Goal: Communication & Community: Answer question/provide support

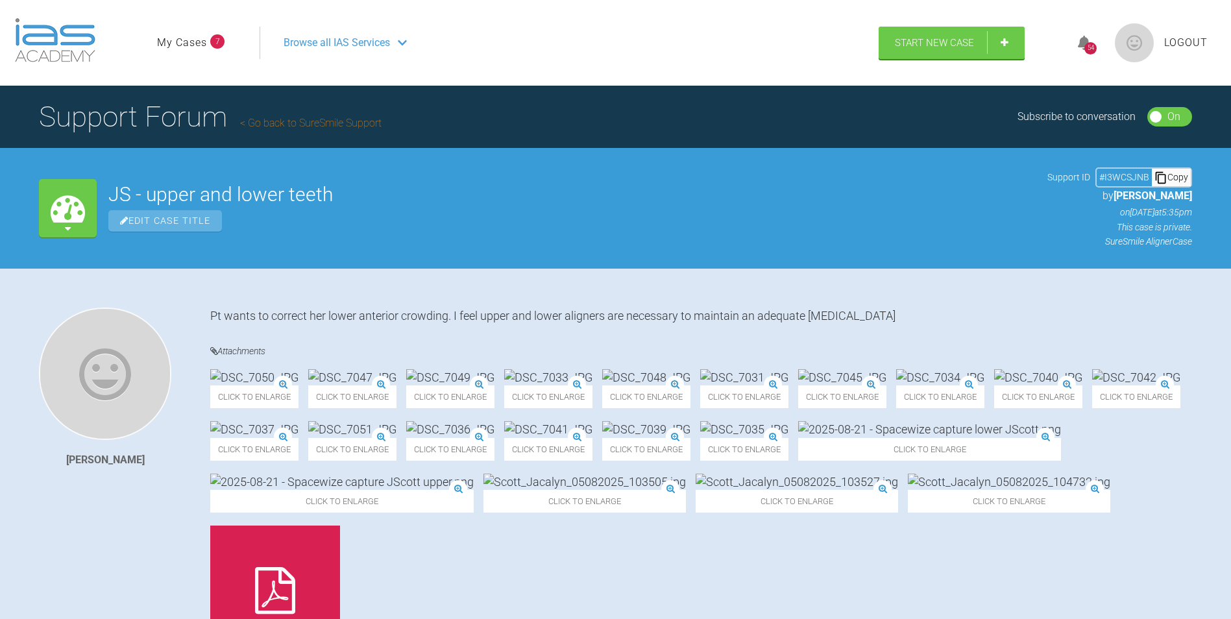
click at [183, 41] on link "My Cases" at bounding box center [182, 42] width 50 height 17
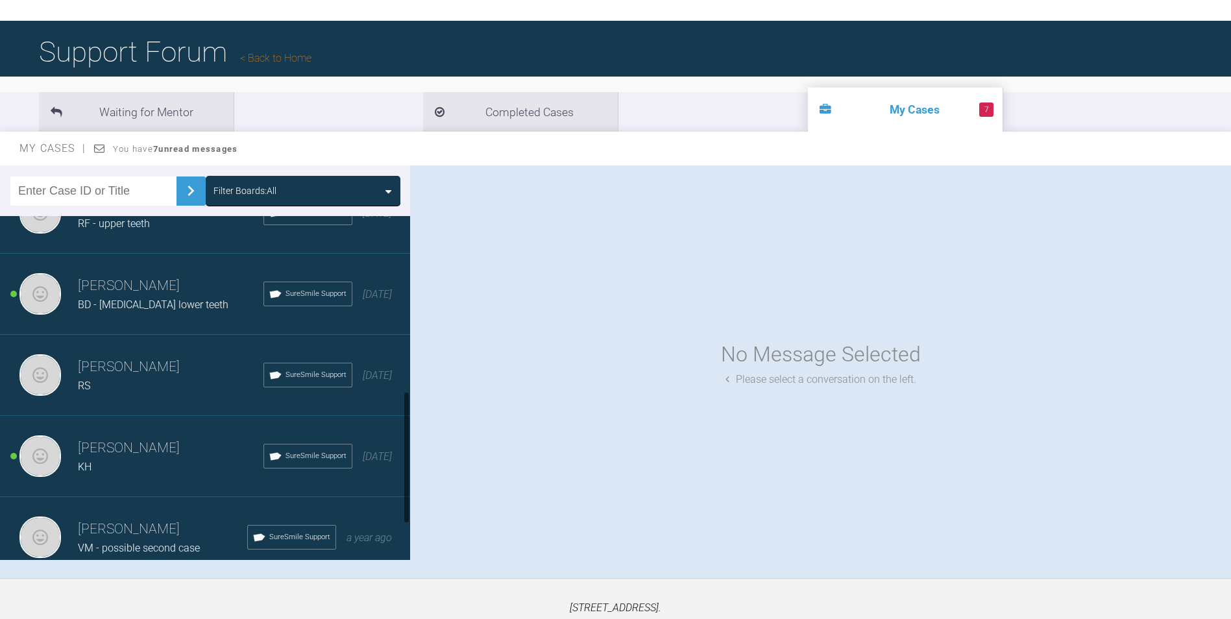
scroll to position [454, 0]
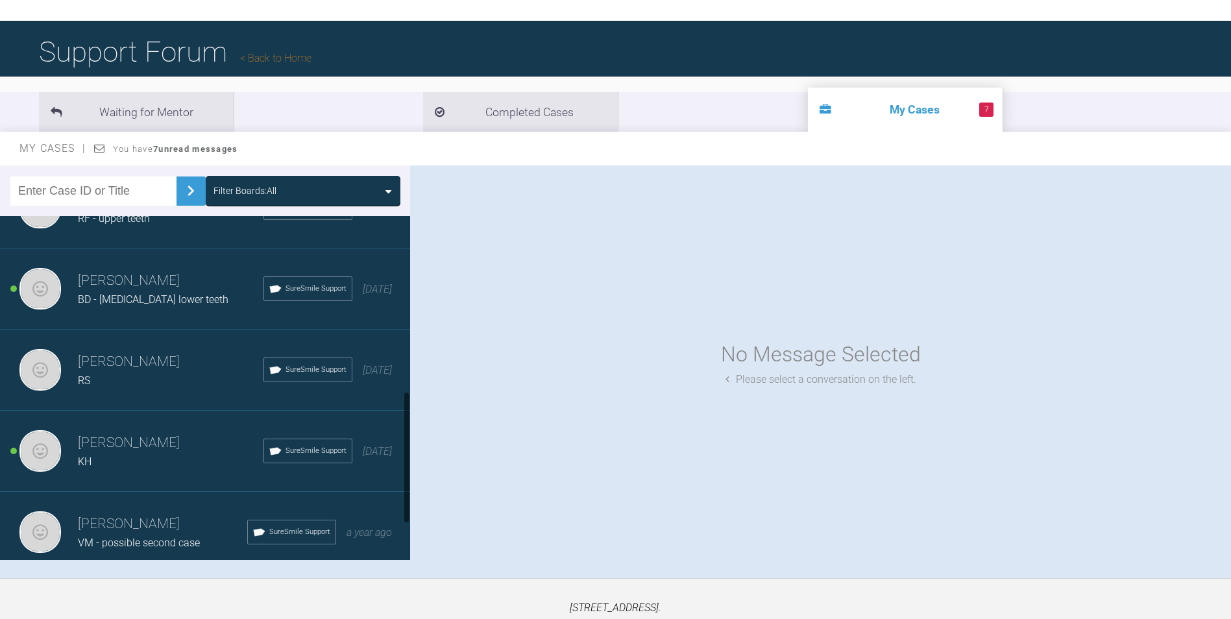
click at [142, 369] on h3 "[PERSON_NAME]" at bounding box center [171, 362] width 186 height 22
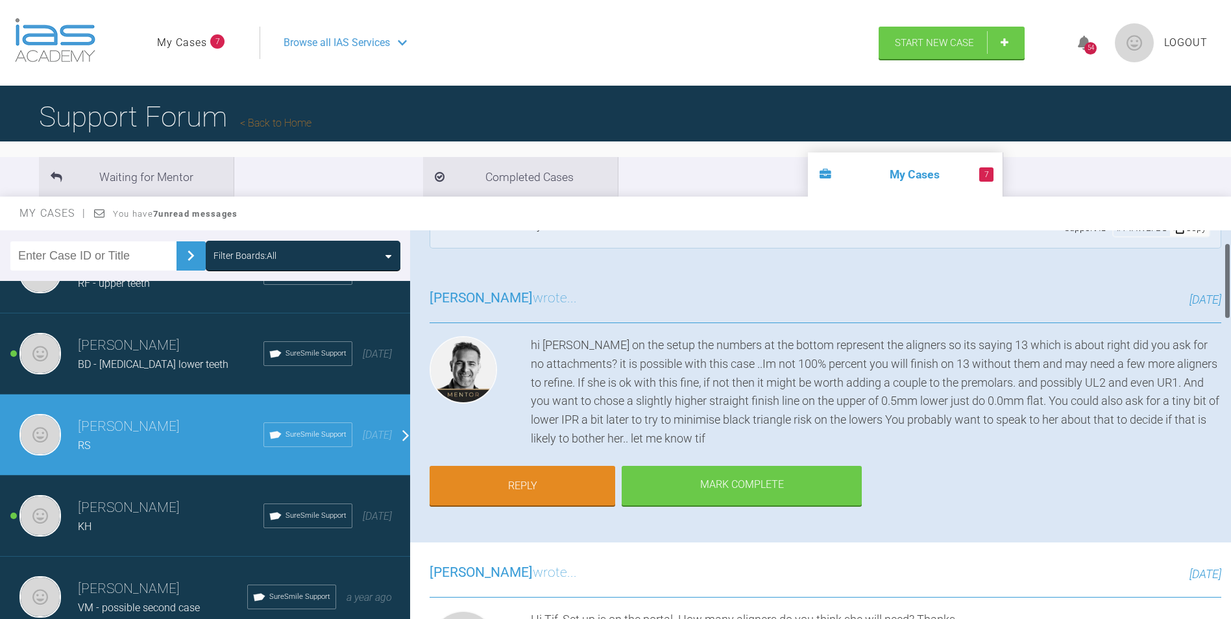
scroll to position [65, 0]
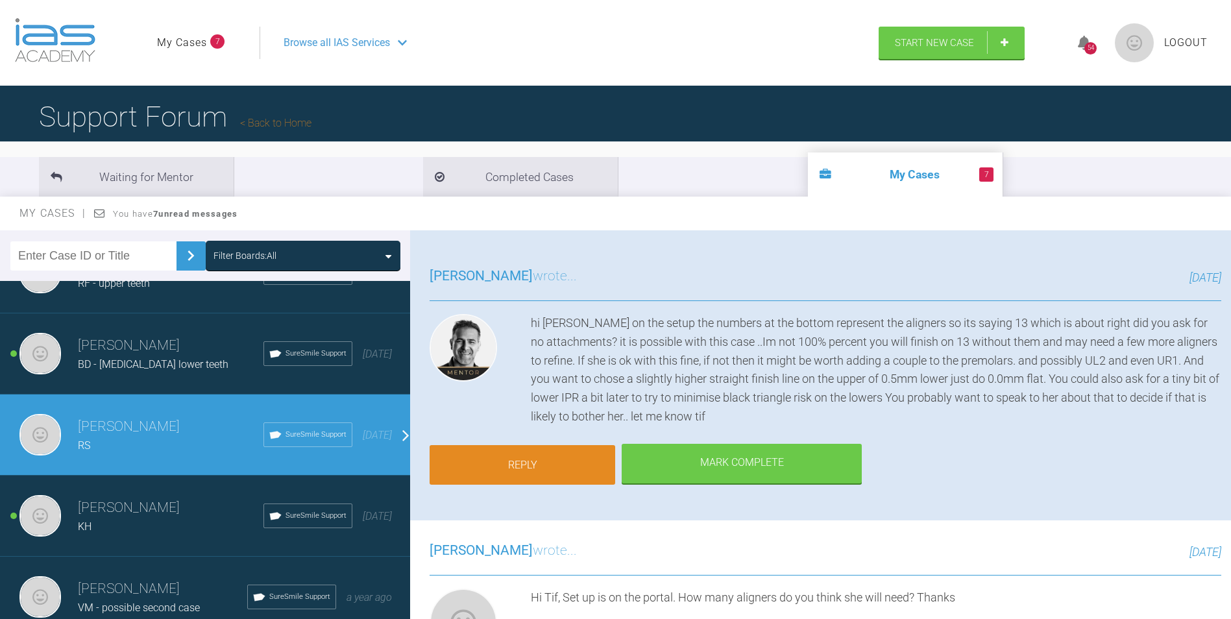
click at [505, 454] on link "Reply" at bounding box center [522, 465] width 186 height 40
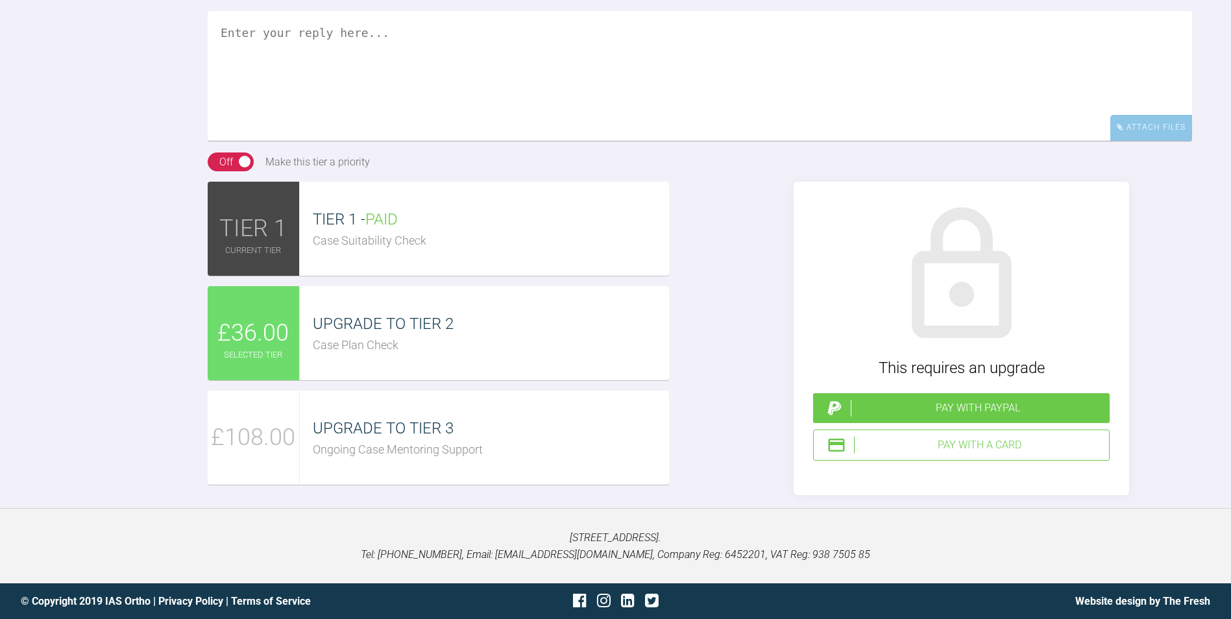
scroll to position [2717, 0]
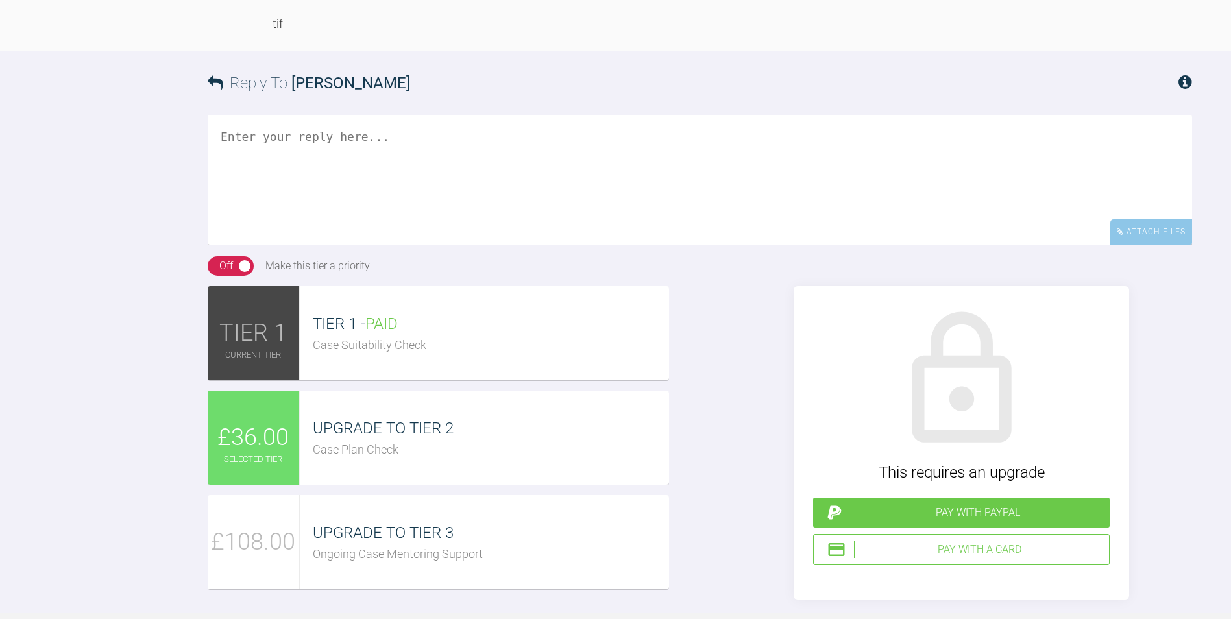
click at [284, 245] on textarea at bounding box center [700, 180] width 984 height 130
type textarea "h"
type textarea "H"
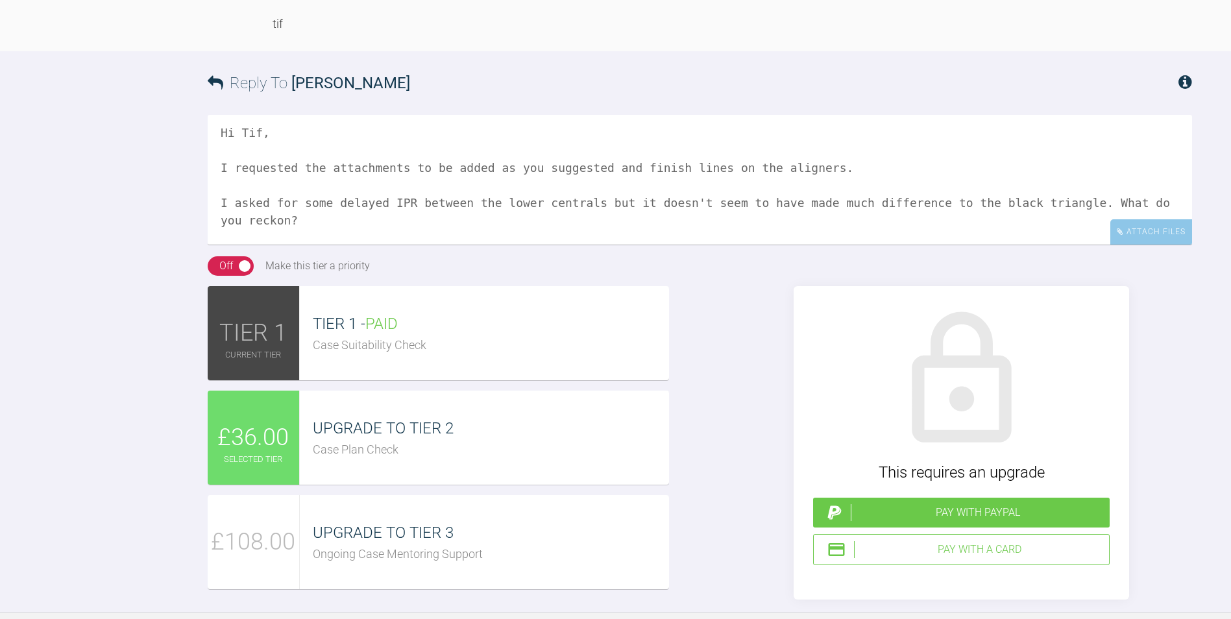
scroll to position [2782, 0]
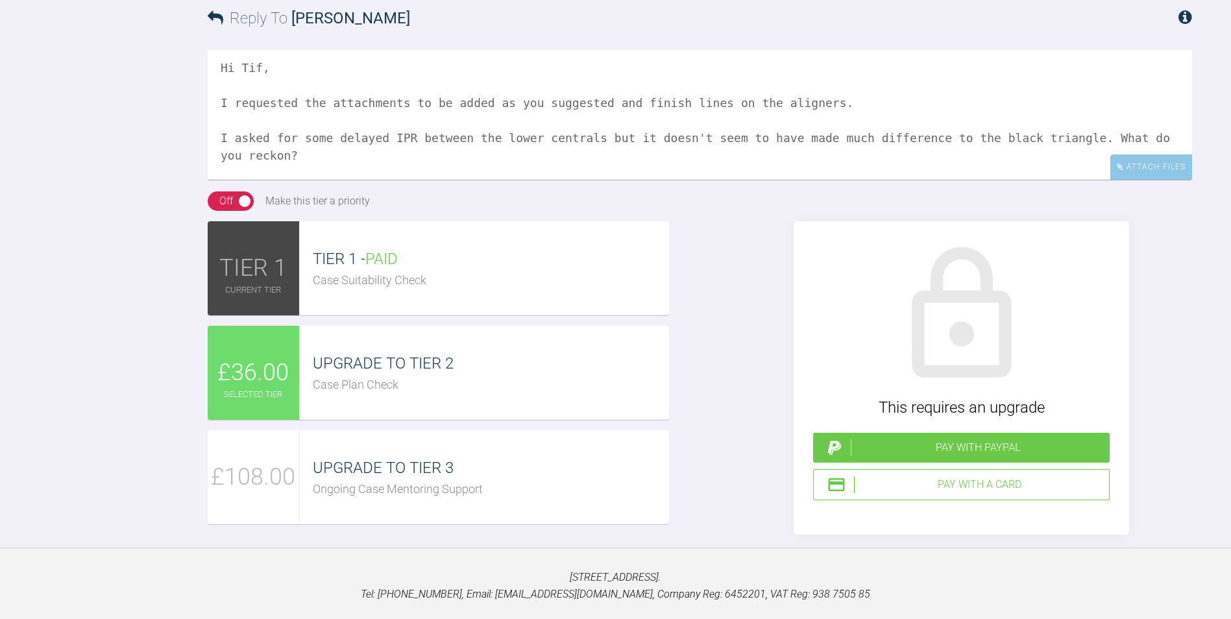
click at [608, 180] on textarea "Hi Tif, I requested the attachments to be added as you suggested and finish lin…" at bounding box center [700, 115] width 984 height 130
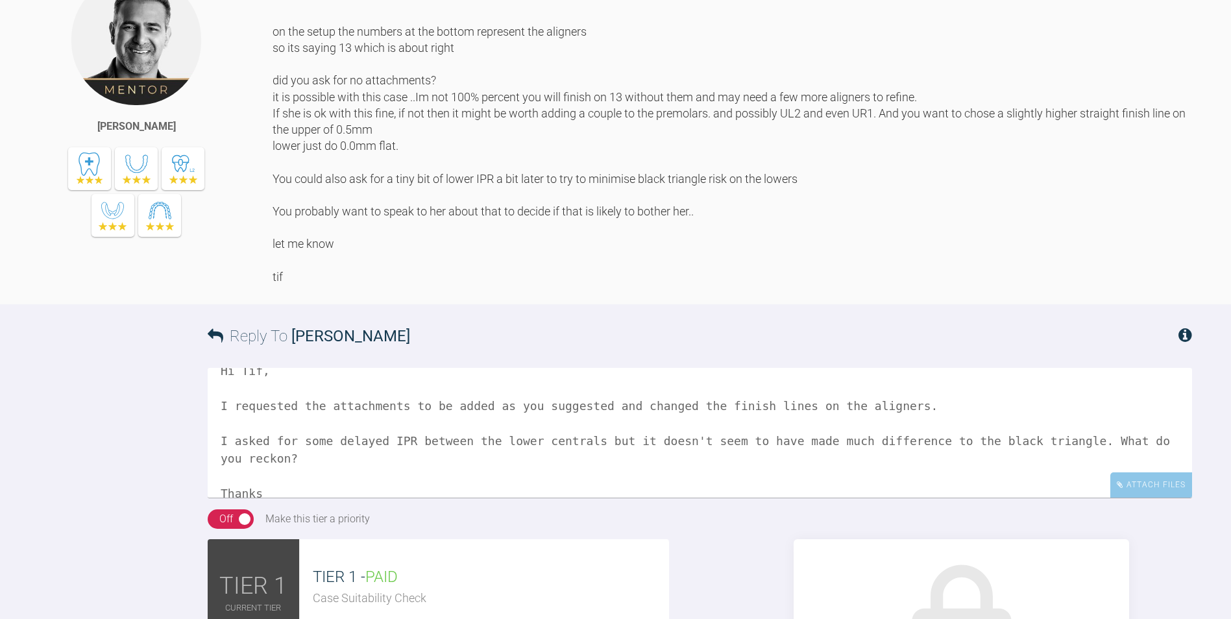
scroll to position [2316, 0]
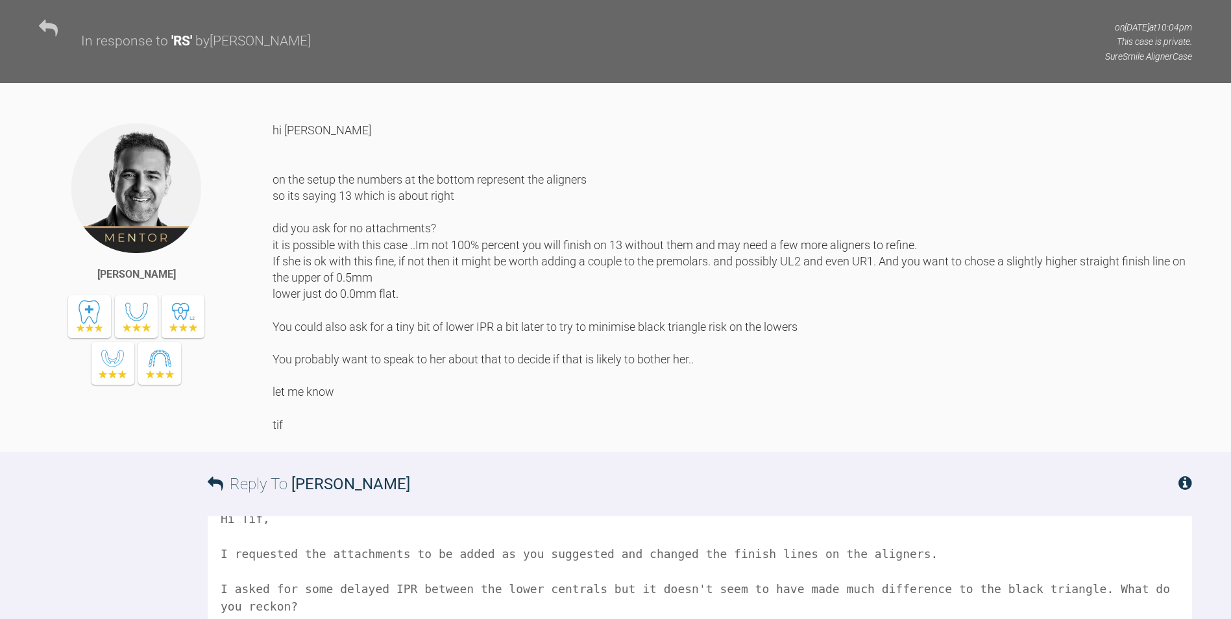
type textarea "Hi Tif, I requested the attachments to be added as you suggested and changed th…"
